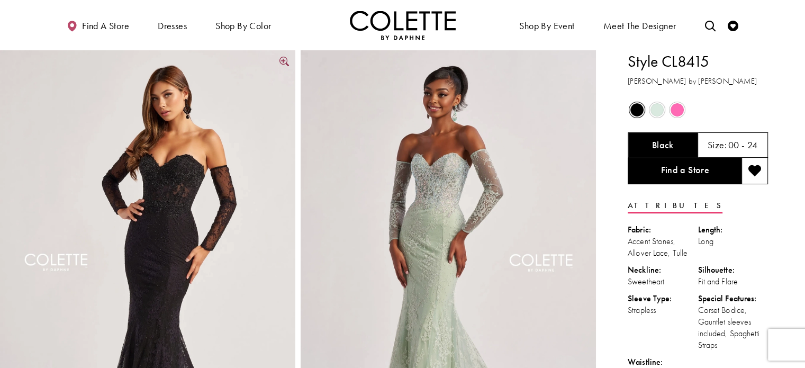
click at [193, 190] on img "Full size Style CL8415 Colette by Daphne #0 Black frontface vertical picture" at bounding box center [147, 271] width 295 height 443
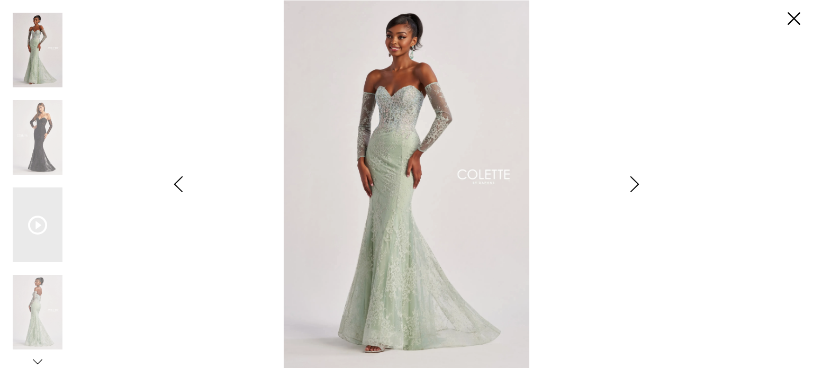
click at [635, 184] on icon "Style CL8415 Colette by Daphne Views dialog" at bounding box center [634, 184] width 26 height 16
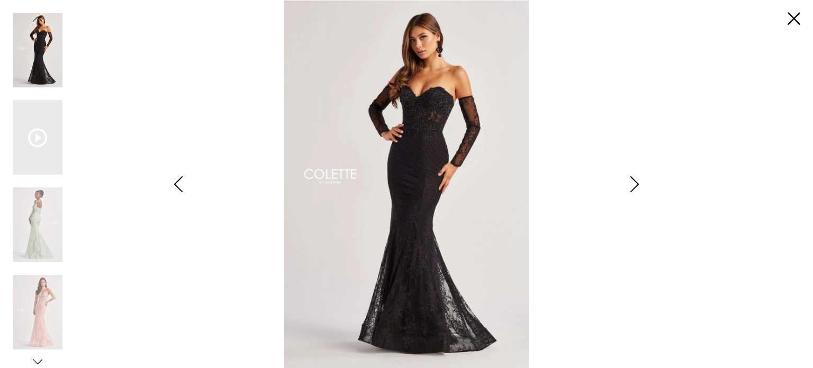
click at [635, 184] on icon "Style CL8415 Colette by Daphne Views dialog" at bounding box center [634, 184] width 26 height 16
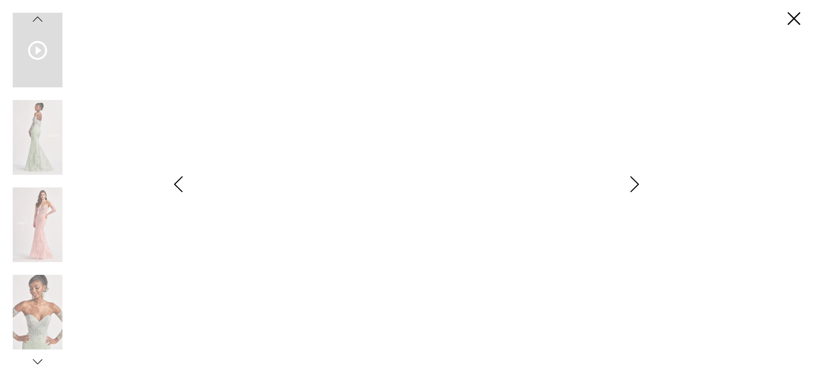
click at [635, 184] on icon "Style CL8415 Colette by Daphne Views dialog" at bounding box center [634, 184] width 26 height 16
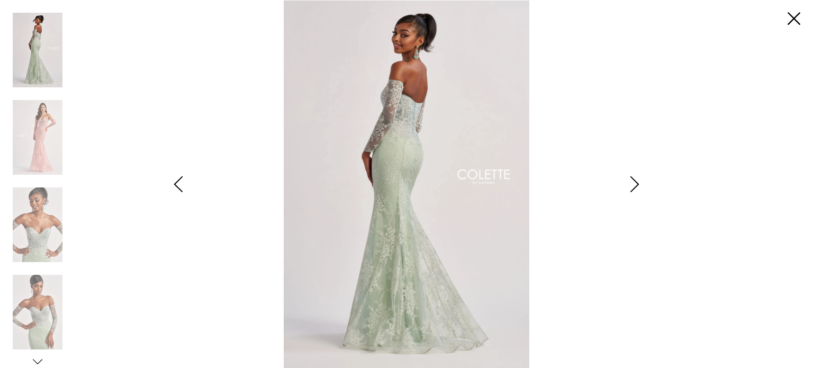
click at [635, 184] on icon "Style CL8415 Colette by Daphne Views dialog" at bounding box center [634, 184] width 26 height 16
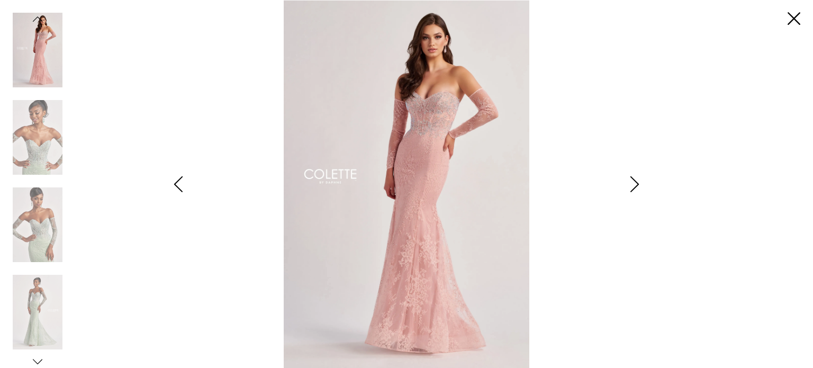
click at [635, 184] on icon "Style CL8415 Colette by Daphne Views dialog" at bounding box center [634, 184] width 26 height 16
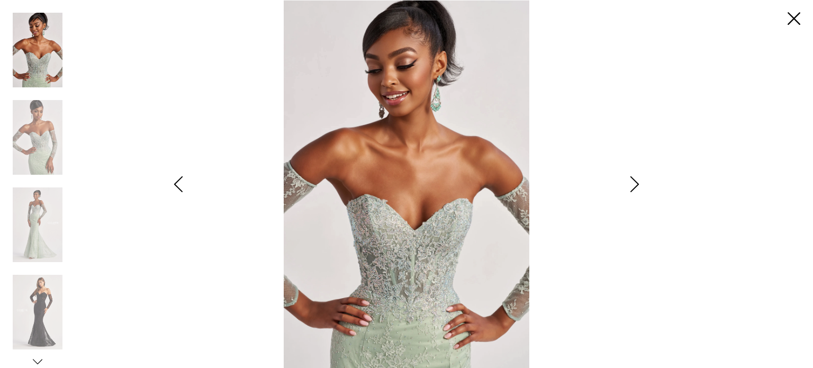
click at [635, 184] on icon "Style CL8415 Colette by Daphne Views dialog" at bounding box center [634, 184] width 26 height 16
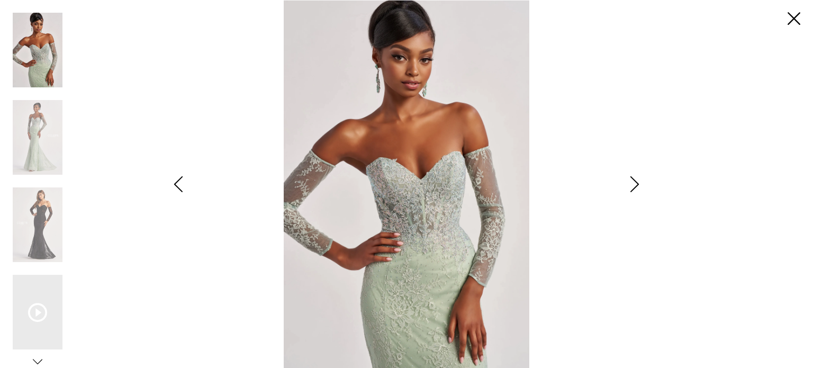
click at [635, 184] on icon "Style CL8415 Colette by Daphne Views dialog" at bounding box center [634, 184] width 26 height 16
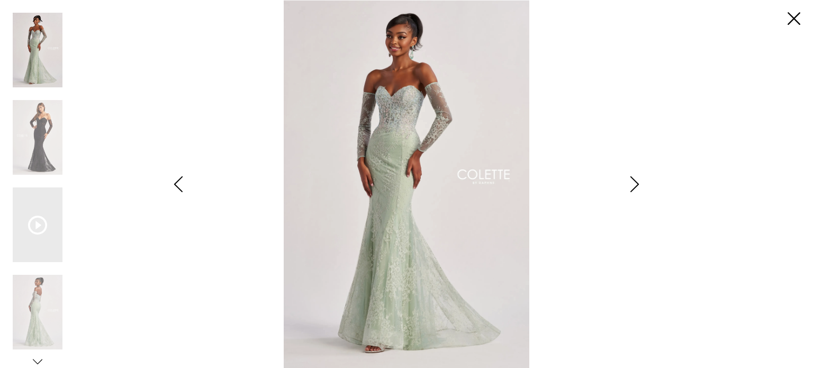
click at [635, 184] on icon "Style CL8415 Colette by Daphne Views dialog" at bounding box center [634, 184] width 26 height 16
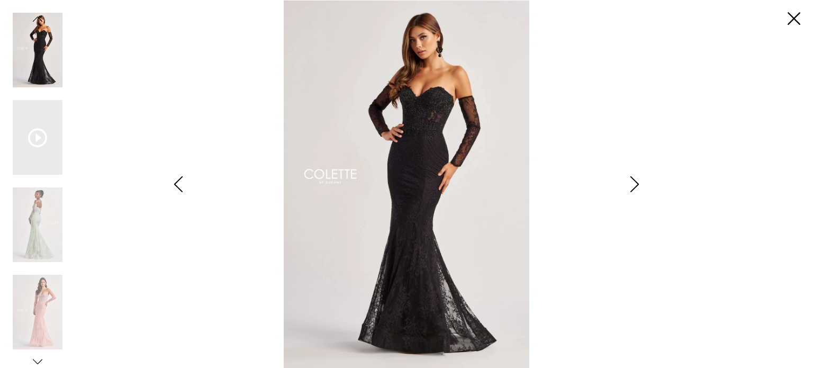
click at [635, 184] on icon "Style CL8415 Colette by Daphne Views dialog" at bounding box center [634, 184] width 26 height 16
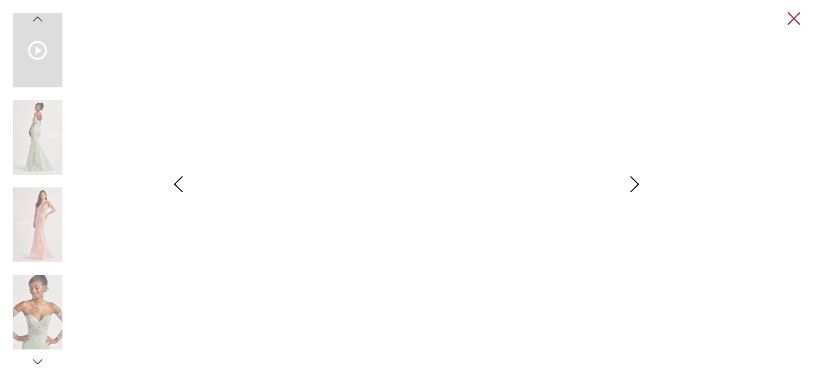
click at [795, 20] on link "Close" at bounding box center [793, 19] width 13 height 13
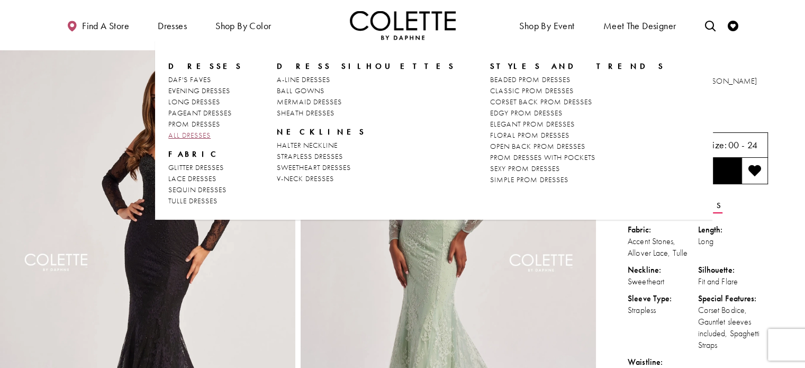
click at [200, 135] on span "ALL DRESSES" at bounding box center [189, 135] width 42 height 10
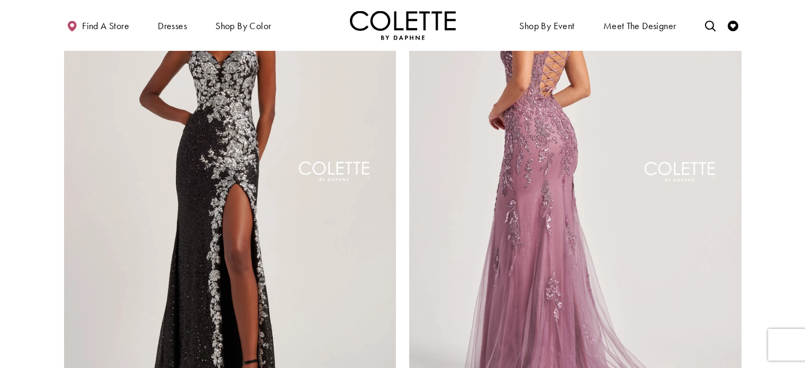
scroll to position [1746, 0]
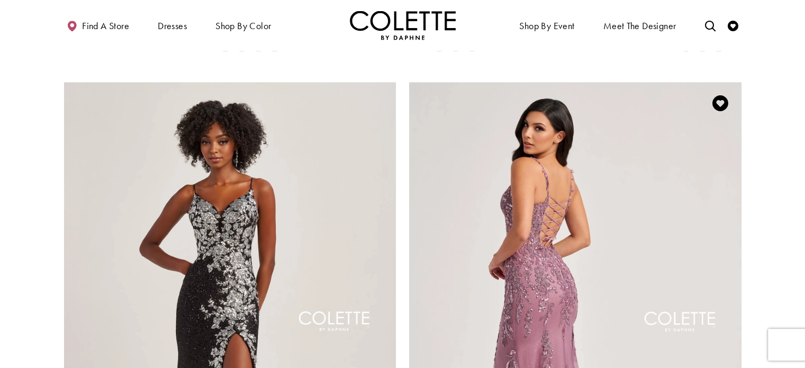
scroll to position [1587, 0]
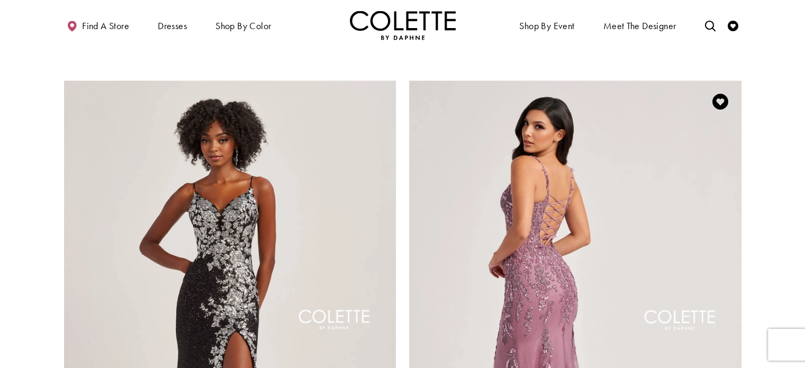
click at [643, 180] on img "Visit Colette by Daphne Style No. CL8210 Page" at bounding box center [575, 321] width 332 height 483
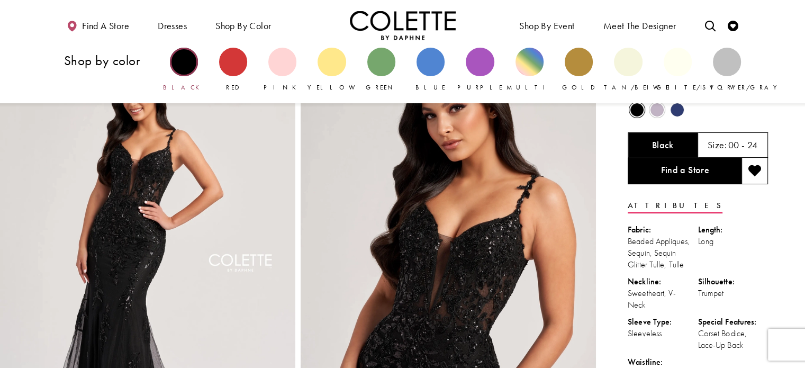
click at [186, 61] on div "Primary block" at bounding box center [184, 62] width 28 height 28
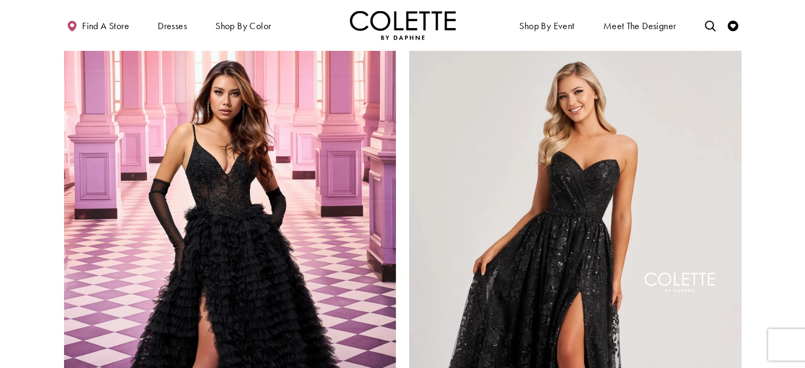
scroll to position [1693, 0]
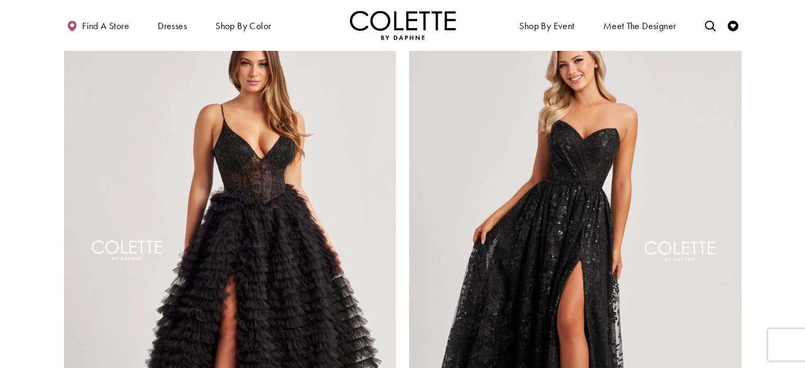
click at [301, 182] on img "Visit Colette by Daphne Style No. CL8330 Page" at bounding box center [230, 253] width 332 height 483
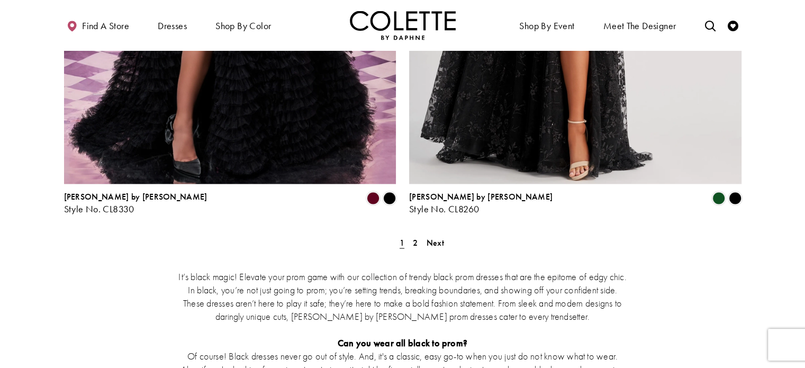
scroll to position [1957, 0]
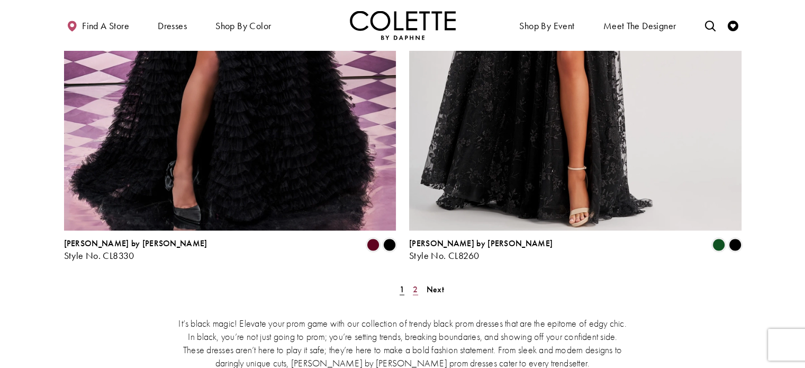
click at [417, 283] on span "2" at bounding box center [415, 288] width 5 height 11
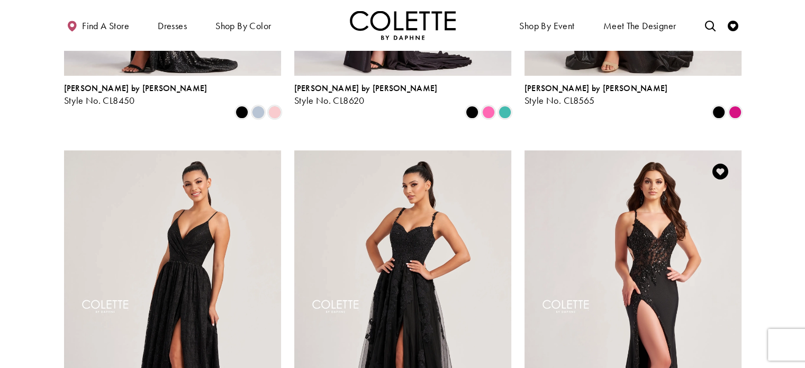
scroll to position [375, 0]
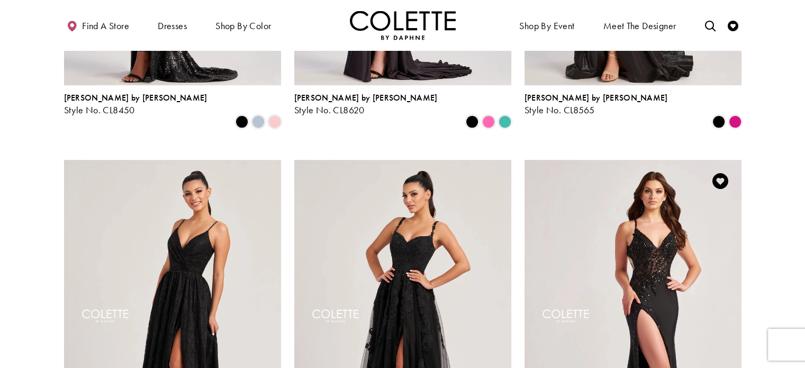
click at [685, 179] on img "Visit Colette by Daphne Style No. CL8535 Page" at bounding box center [632, 317] width 217 height 315
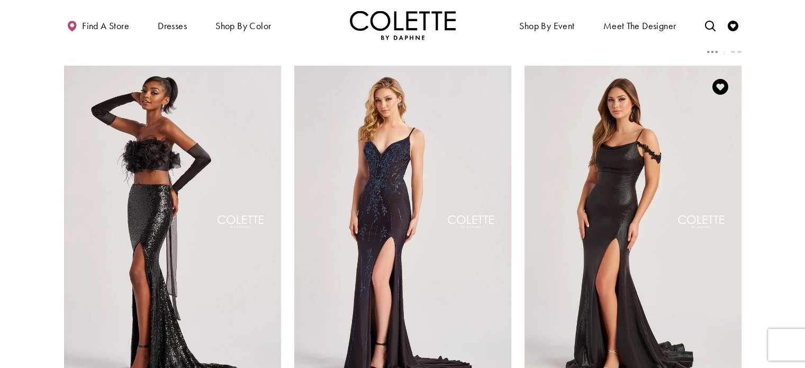
scroll to position [0, 0]
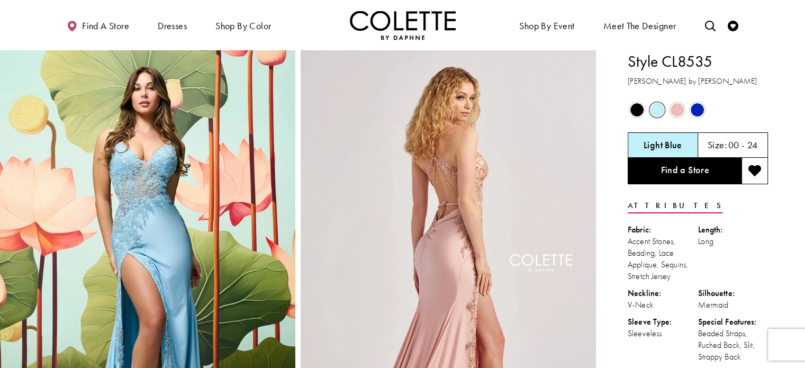
click at [639, 115] on span "Product color controls state depends on size chosen" at bounding box center [636, 109] width 13 height 13
